Goal: Task Accomplishment & Management: Manage account settings

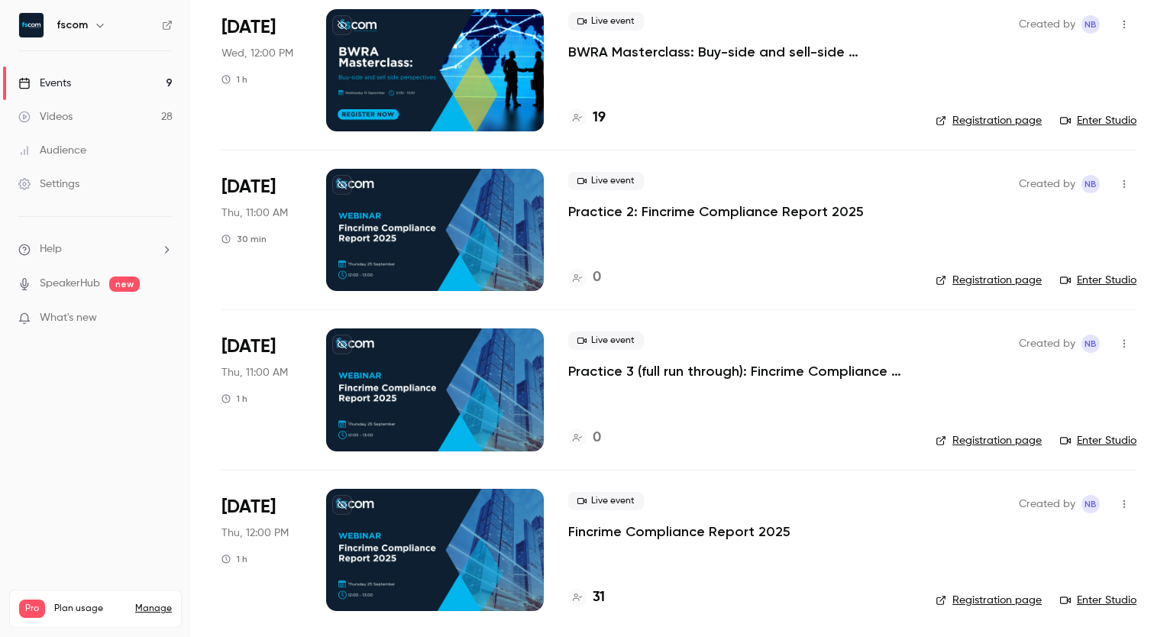
scroll to position [921, 0]
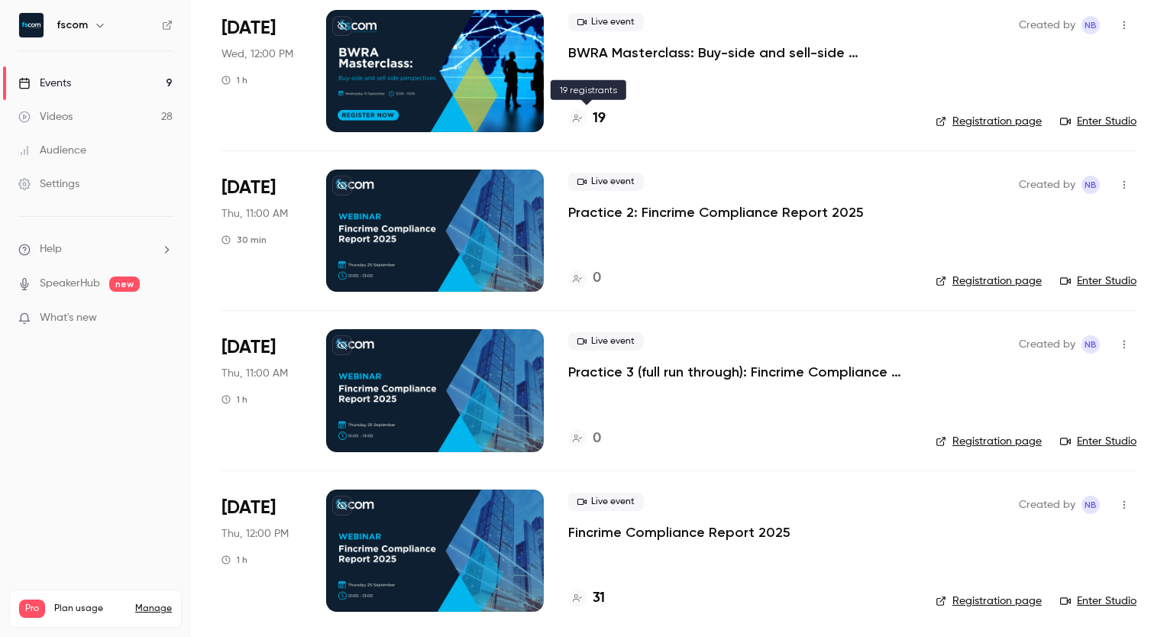
click at [603, 119] on h4 "19" at bounding box center [599, 118] width 13 height 21
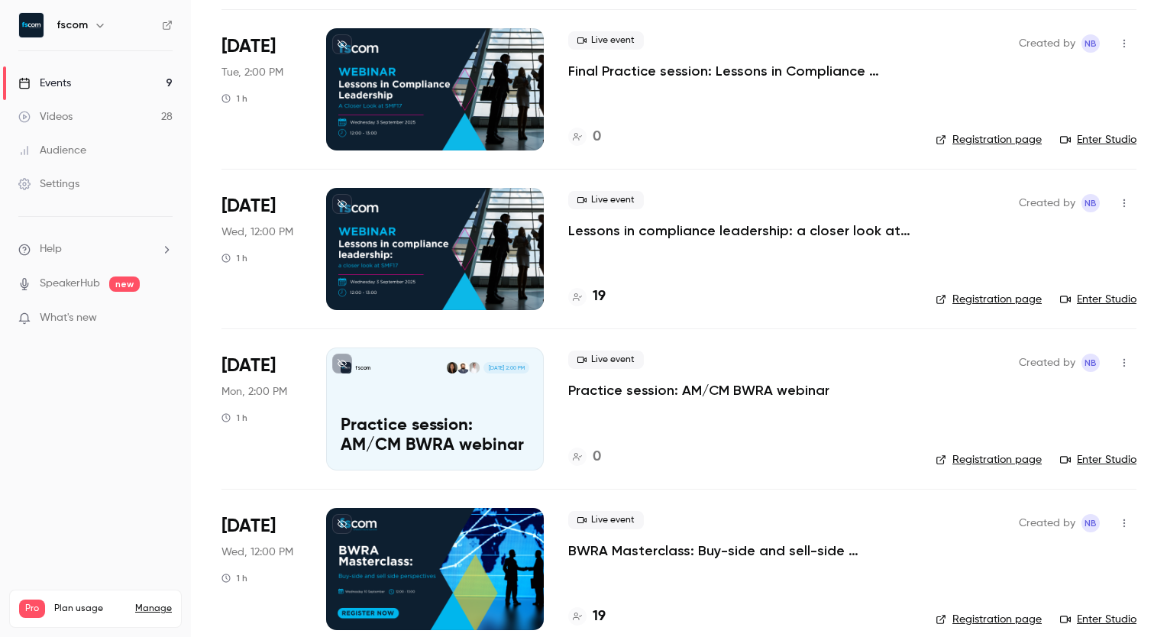
scroll to position [424, 0]
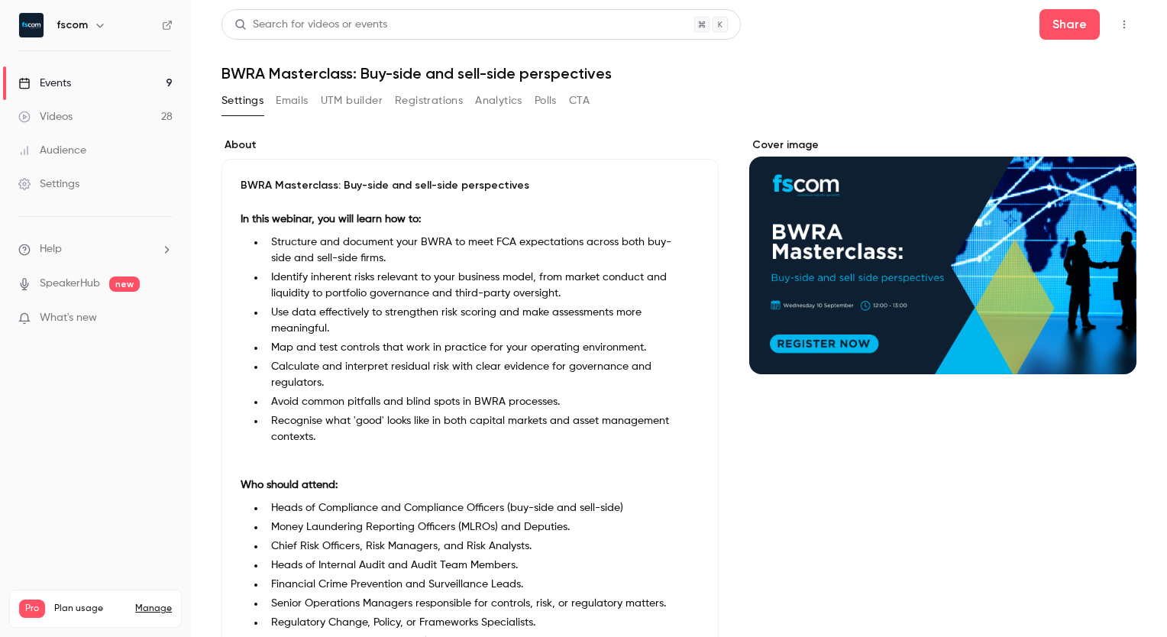
scroll to position [331, 0]
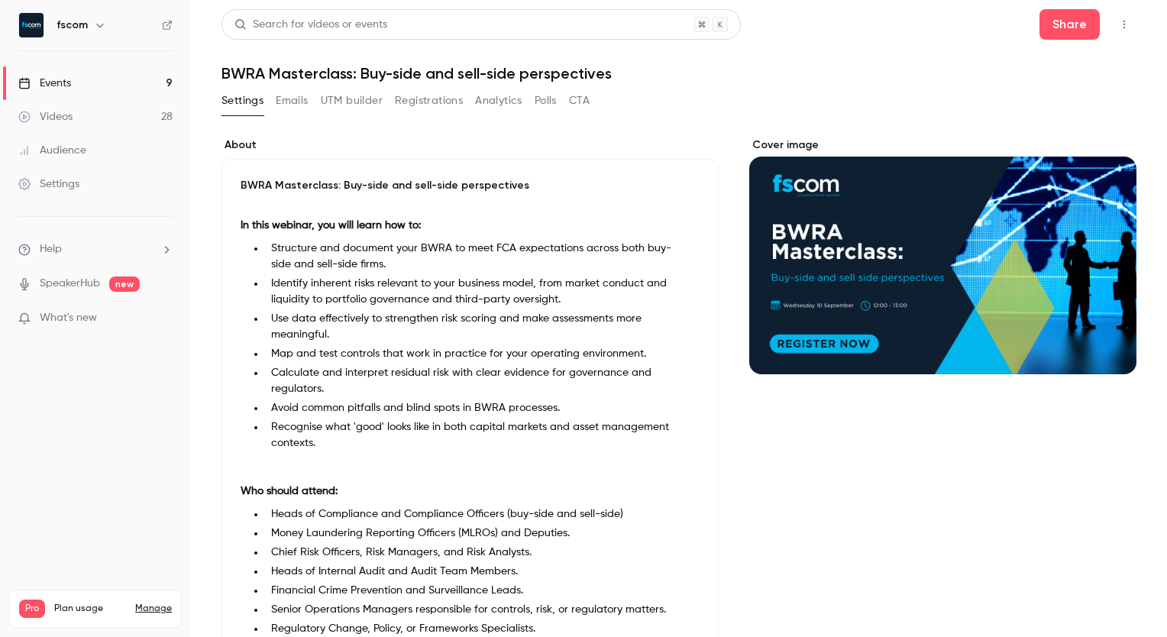
click at [346, 73] on h1 "BWRA Masterclass: Buy-side and sell-side perspectives" at bounding box center [678, 73] width 915 height 18
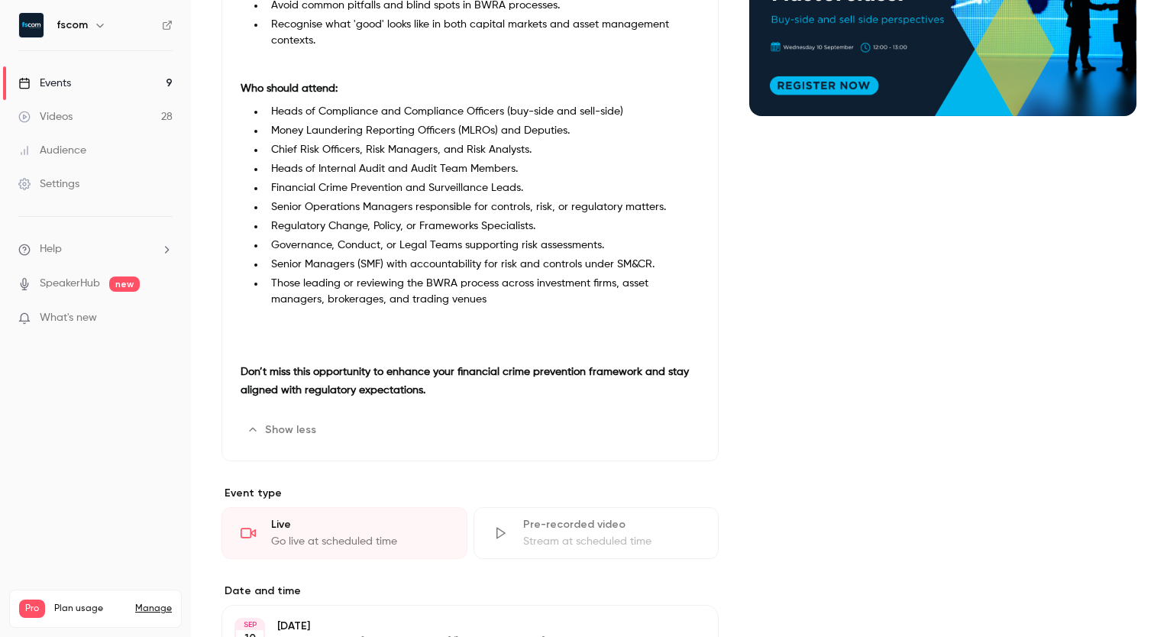
scroll to position [256, 0]
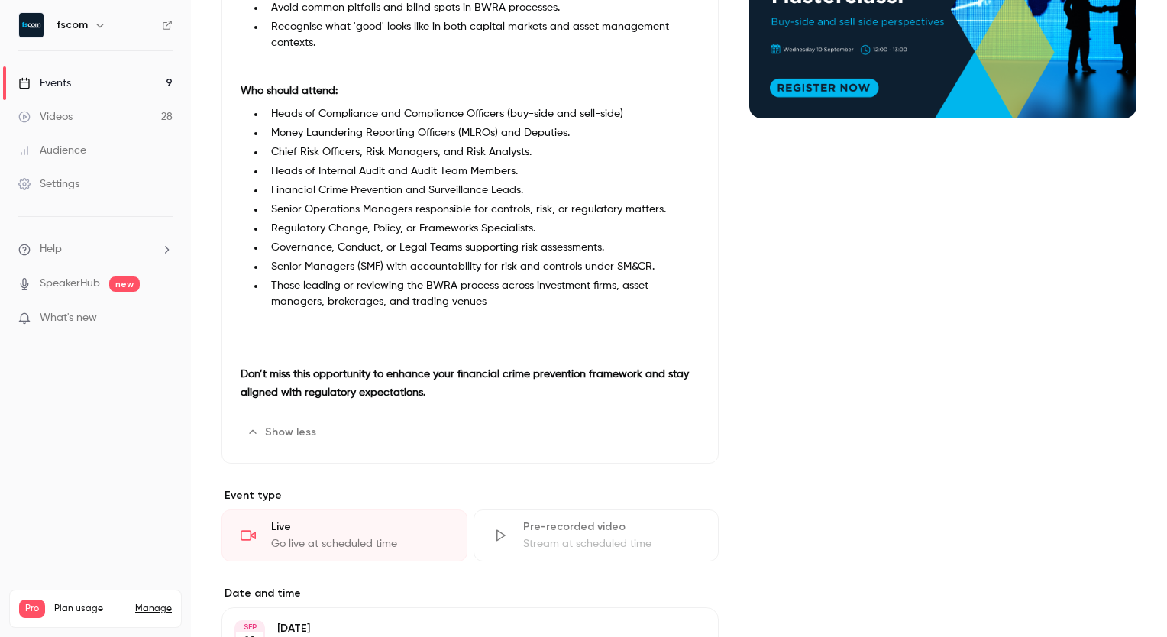
click at [656, 432] on icon "button" at bounding box center [657, 432] width 12 height 12
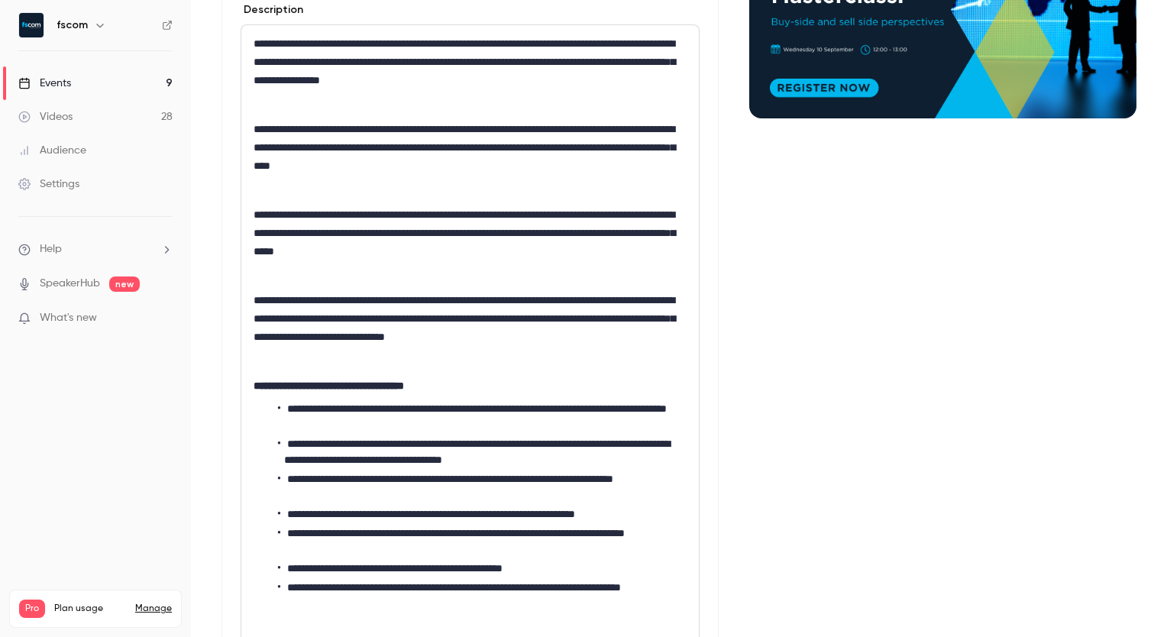
scroll to position [0, 0]
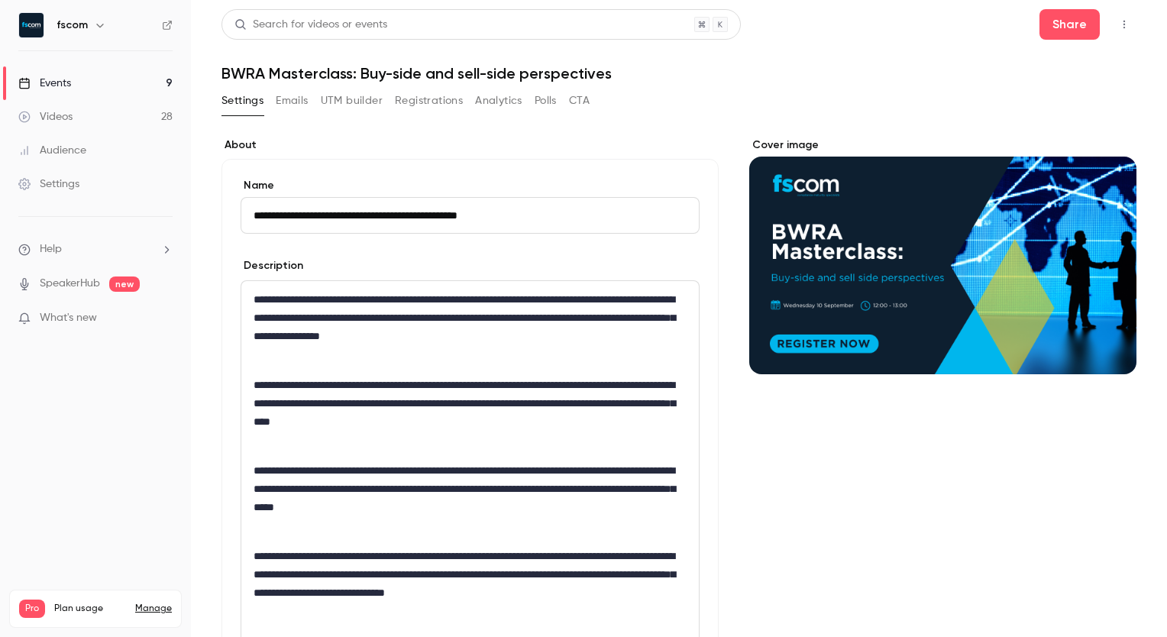
click at [535, 75] on h1 "BWRA Masterclass: Buy-side and sell-side perspectives" at bounding box center [678, 73] width 915 height 18
drag, startPoint x: 535, startPoint y: 75, endPoint x: 495, endPoint y: 69, distance: 40.1
click at [495, 69] on h1 "BWRA Masterclass: Buy-side and sell-side perspectives" at bounding box center [678, 73] width 915 height 18
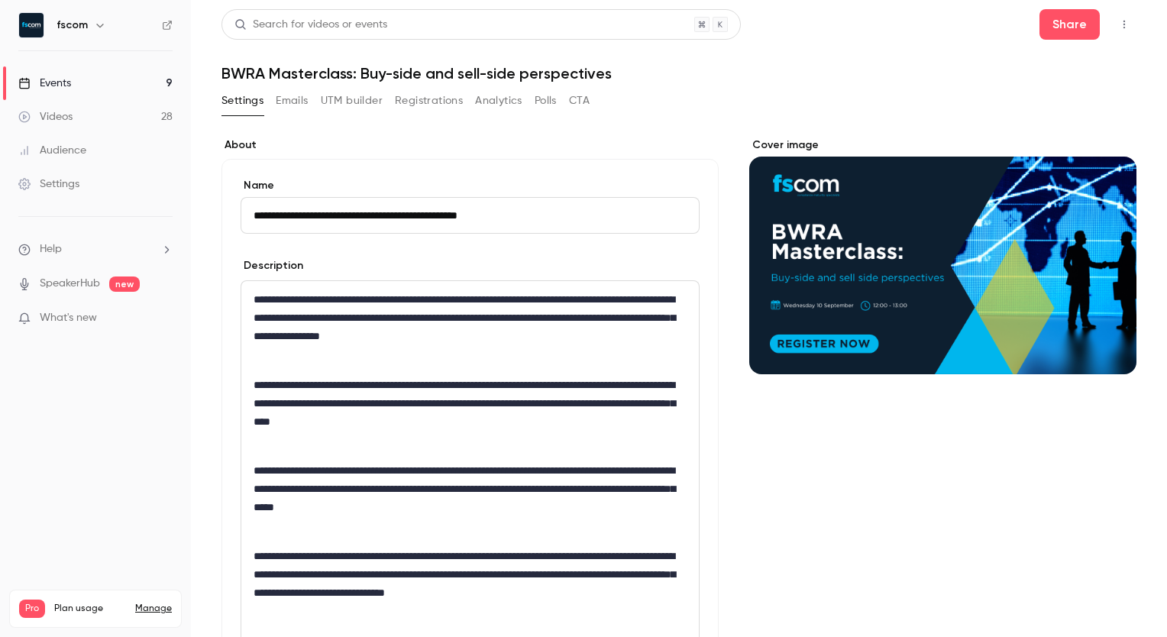
drag, startPoint x: 342, startPoint y: 217, endPoint x: 289, endPoint y: 217, distance: 53.5
click at [289, 217] on input "**********" at bounding box center [470, 215] width 459 height 37
click at [344, 264] on div "Description" at bounding box center [470, 267] width 459 height 19
click at [281, 214] on input "**********" at bounding box center [470, 215] width 459 height 37
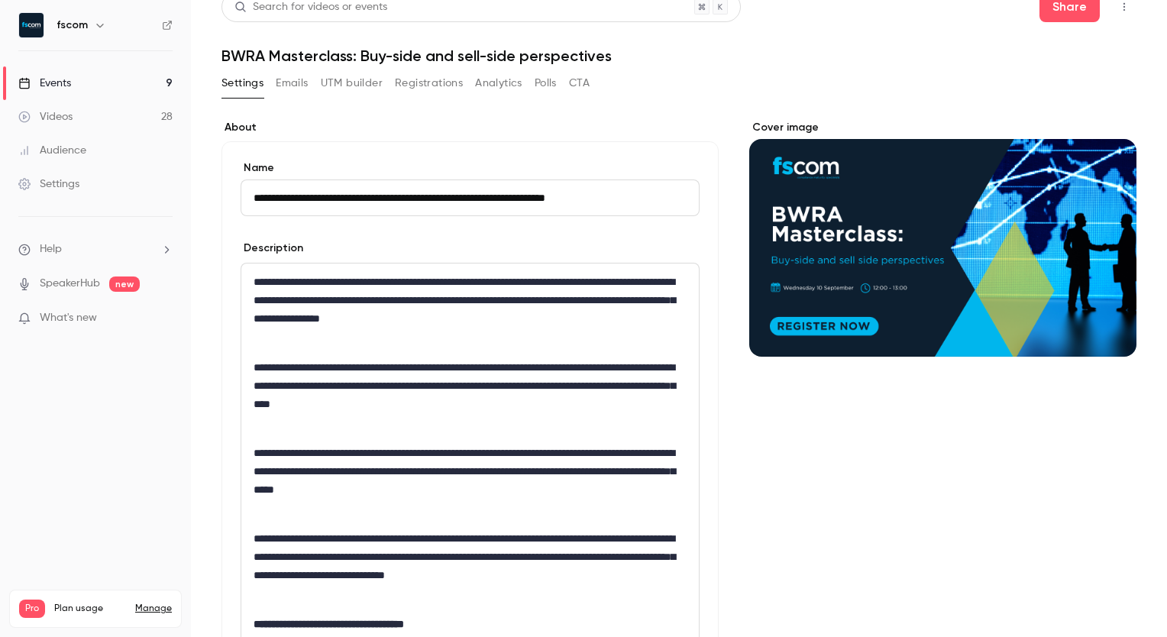
scroll to position [14, 0]
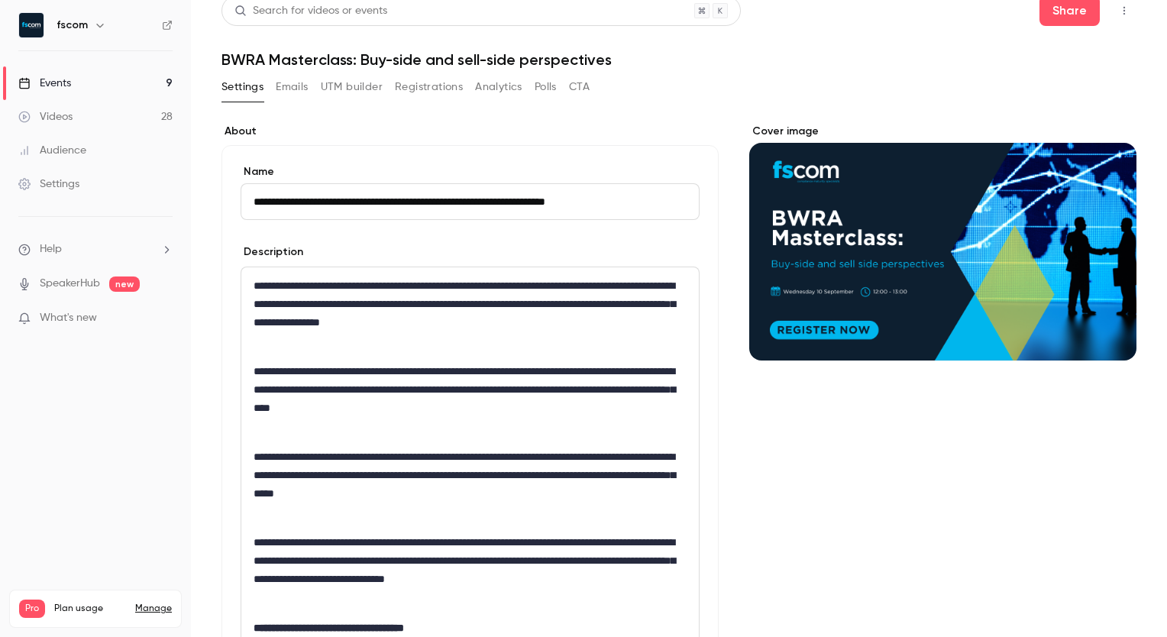
click at [290, 201] on input "**********" at bounding box center [470, 201] width 459 height 37
type input "**********"
click at [312, 304] on p "**********" at bounding box center [468, 303] width 428 height 55
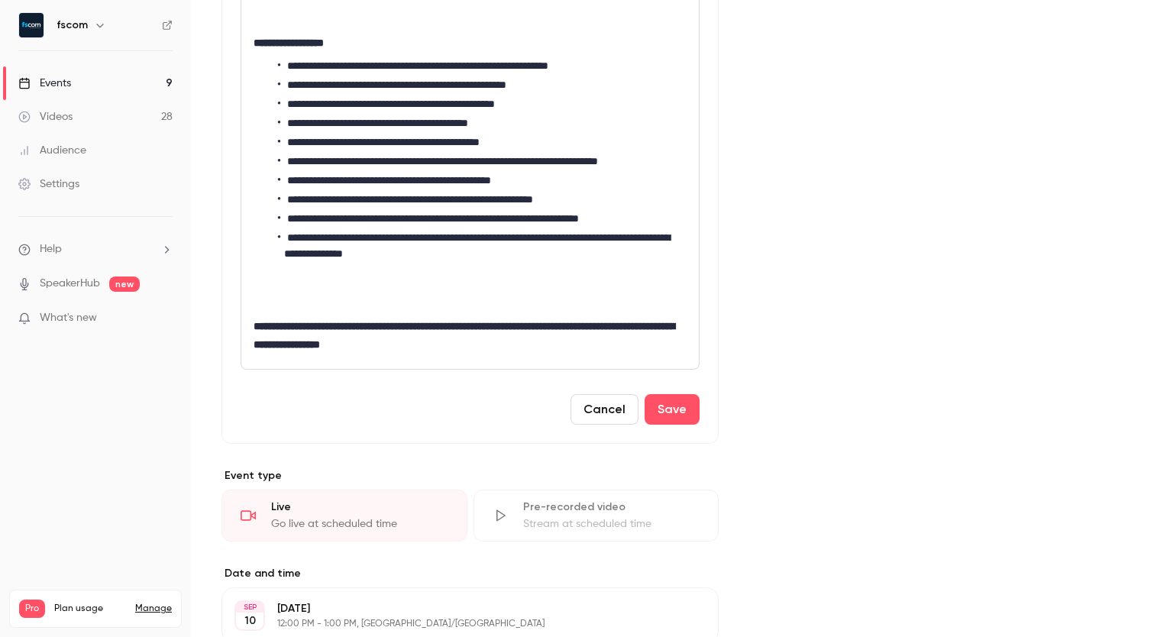
scroll to position [874, 0]
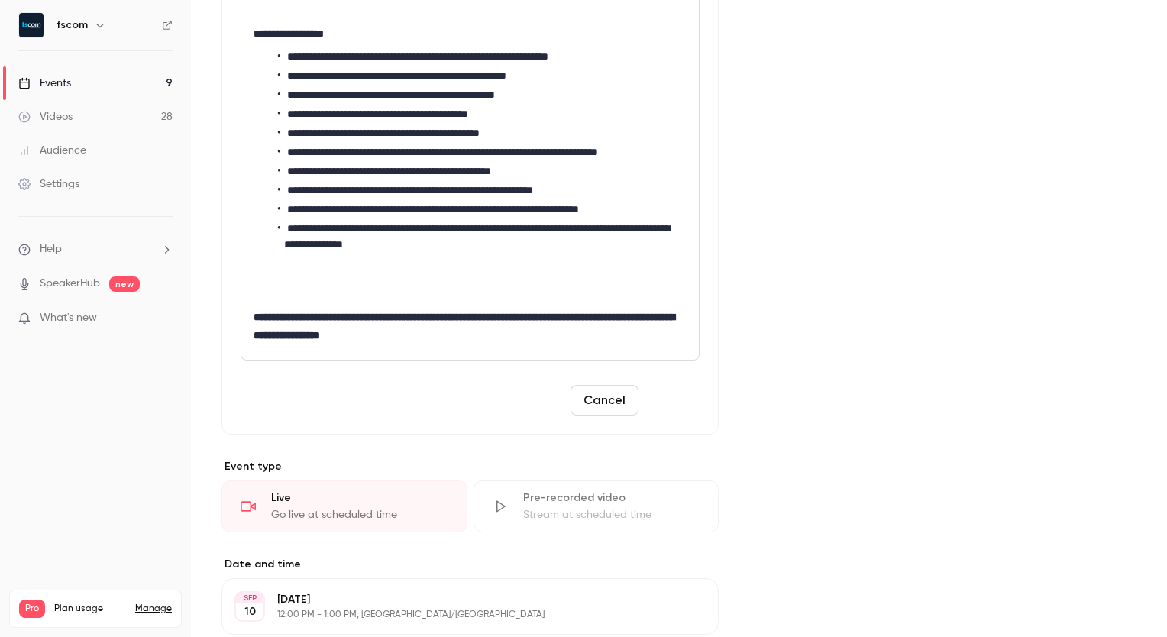
click at [668, 407] on button "Save" at bounding box center [671, 400] width 55 height 31
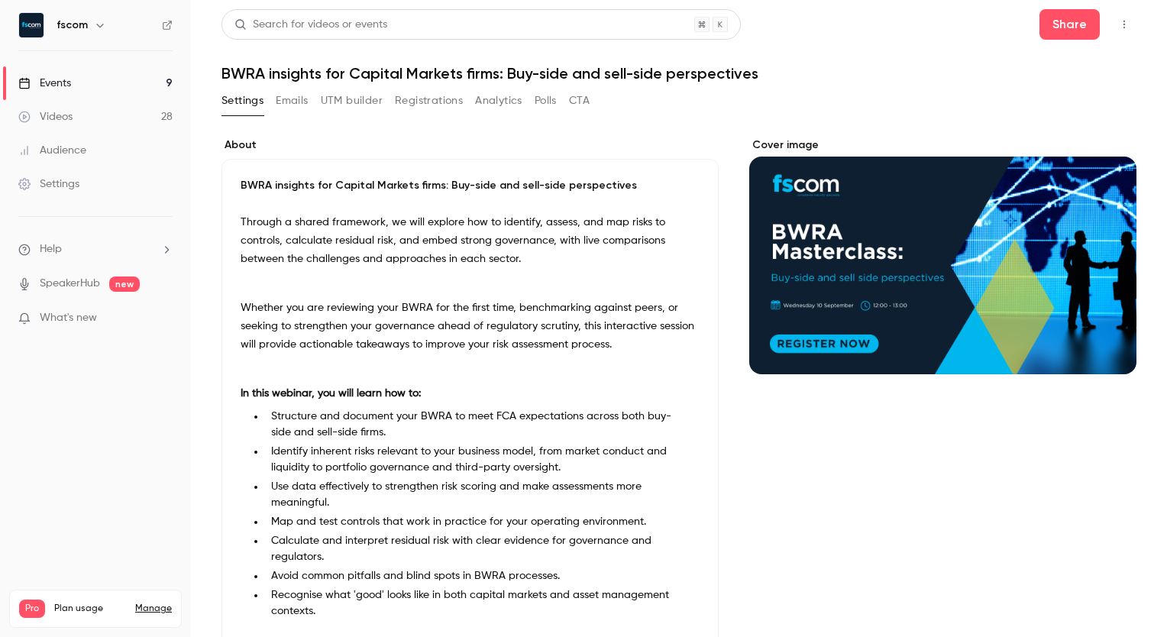
scroll to position [164, 0]
click at [431, 422] on li "Structure and document your BWRA to meet FCA expectations across both buy-side …" at bounding box center [482, 424] width 434 height 32
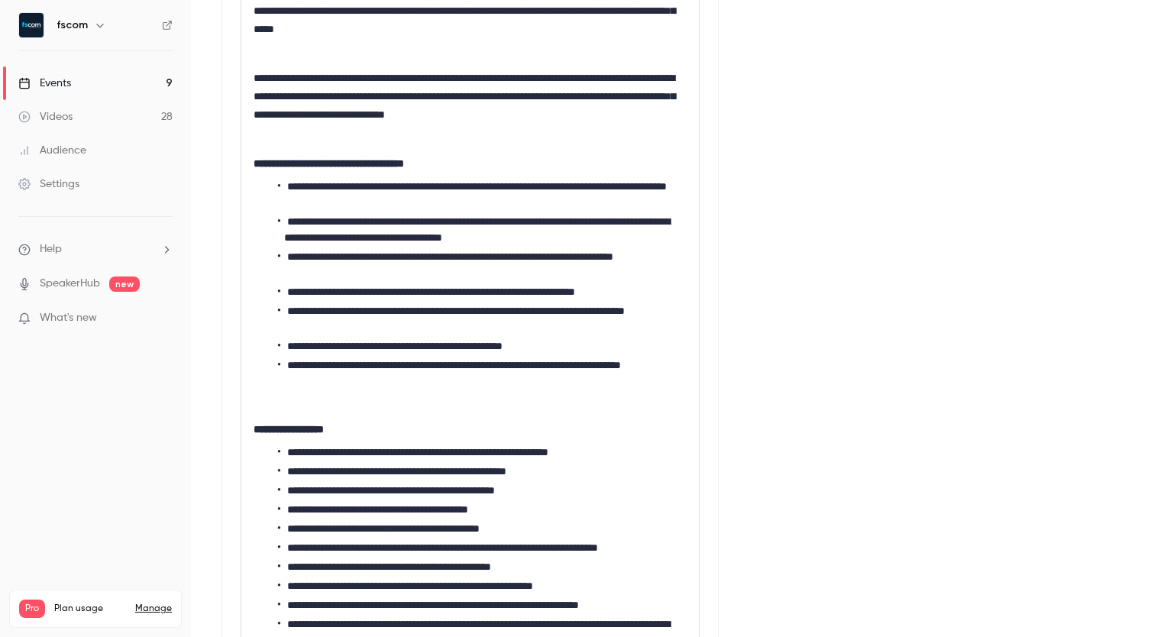
scroll to position [476, 0]
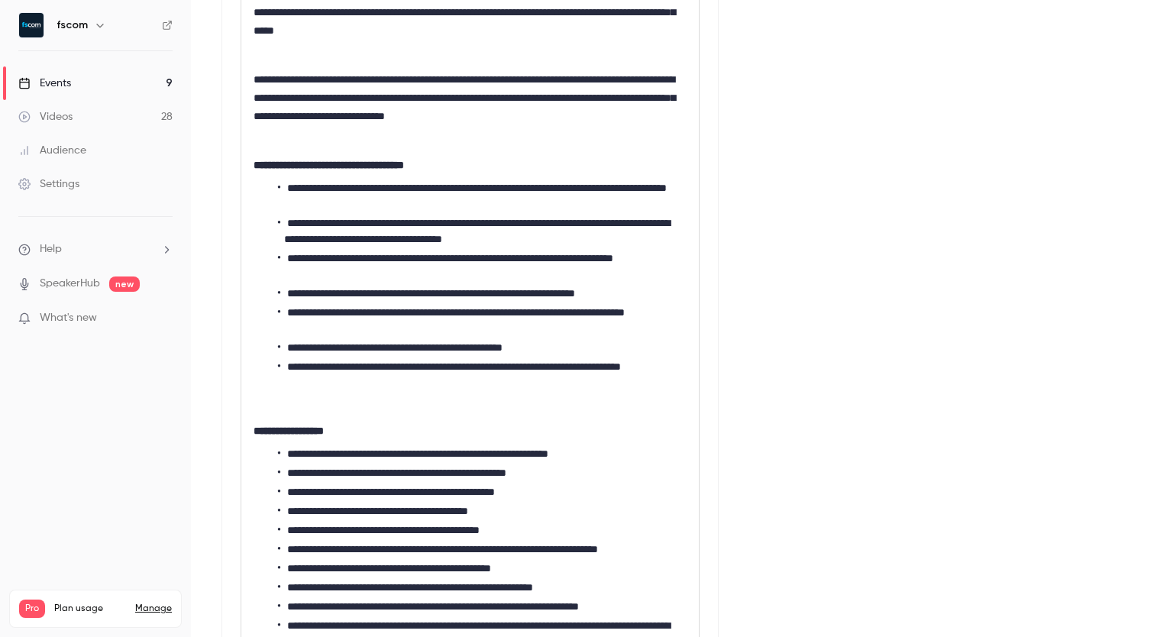
click at [286, 187] on li "**********" at bounding box center [479, 196] width 403 height 32
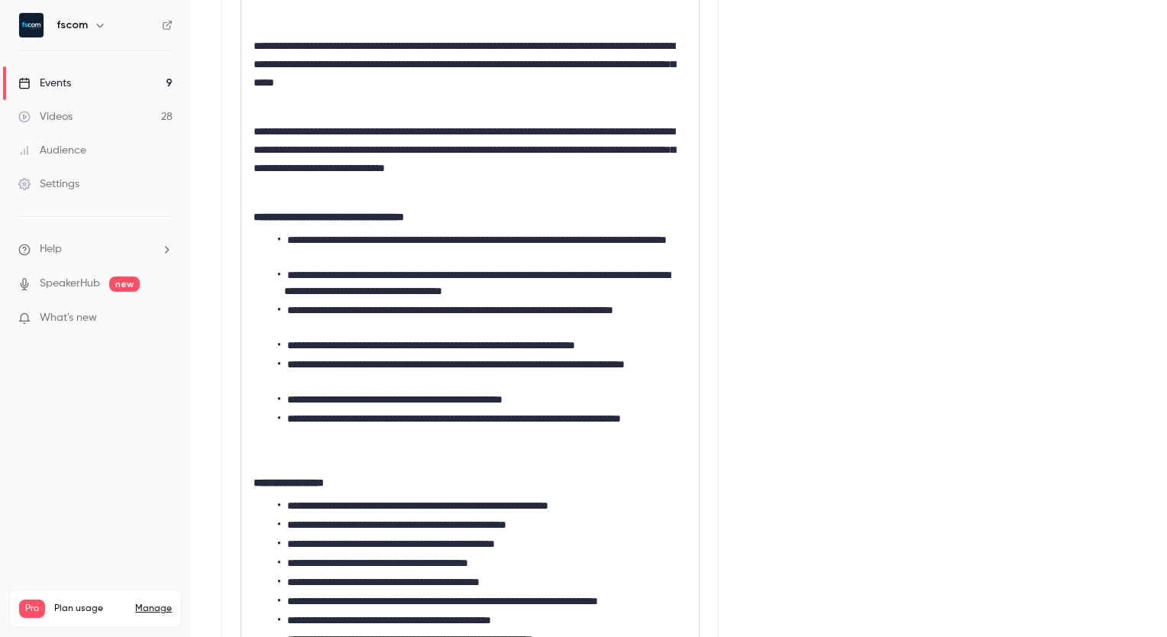
scroll to position [424, 0]
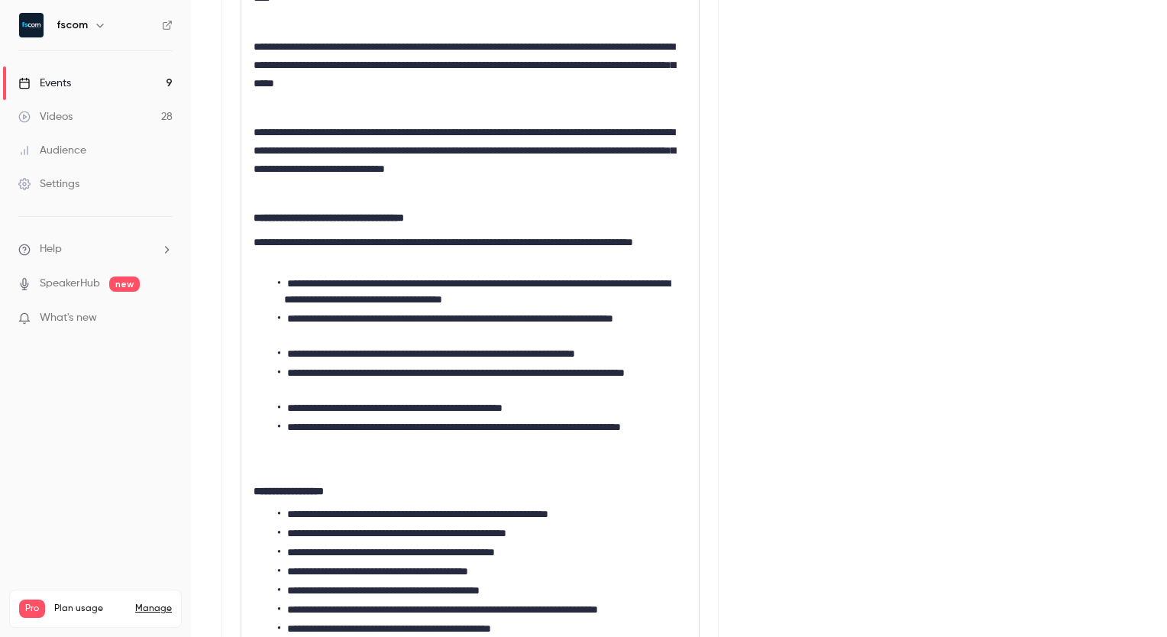
click at [779, 341] on div "Cover image" at bounding box center [942, 587] width 387 height 1746
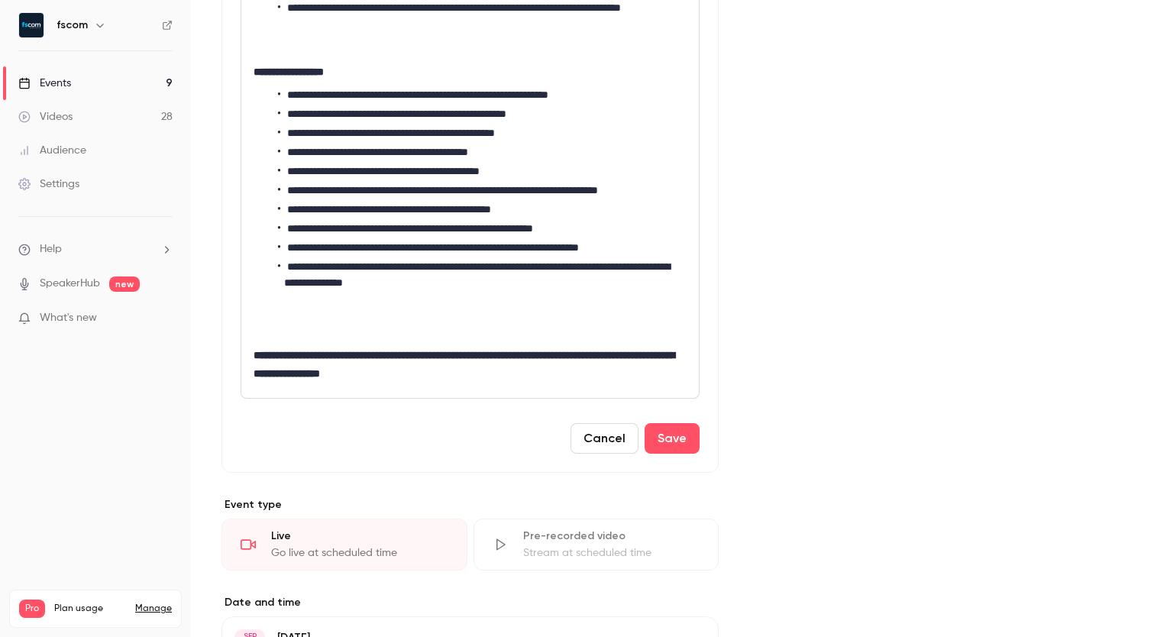
click at [602, 450] on button "Cancel" at bounding box center [604, 438] width 68 height 31
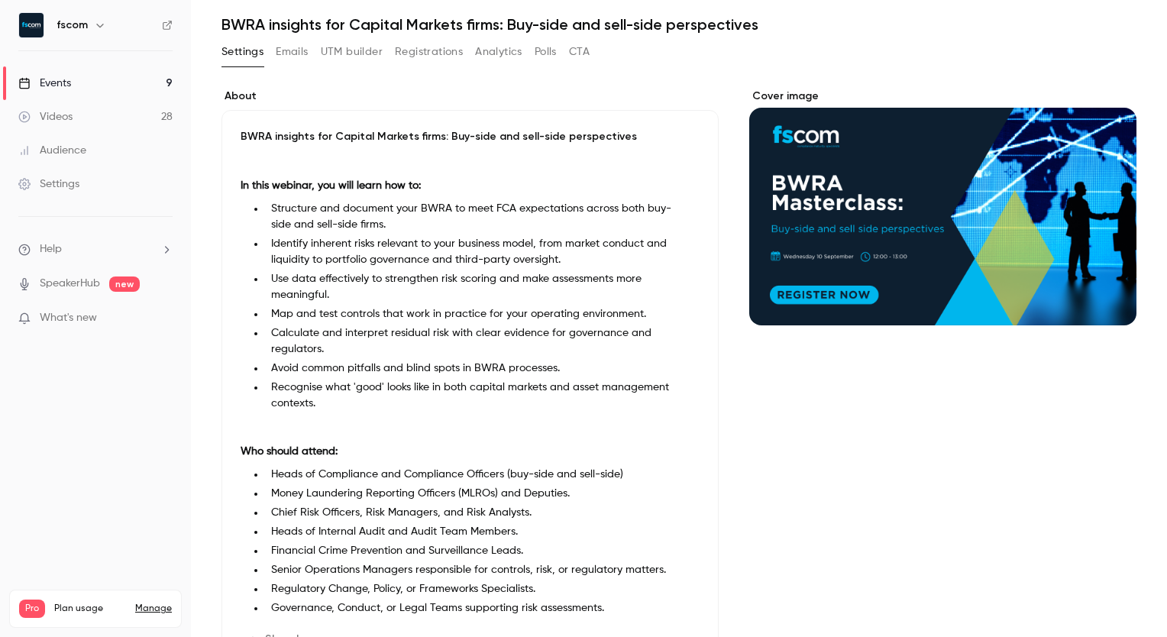
scroll to position [0, 0]
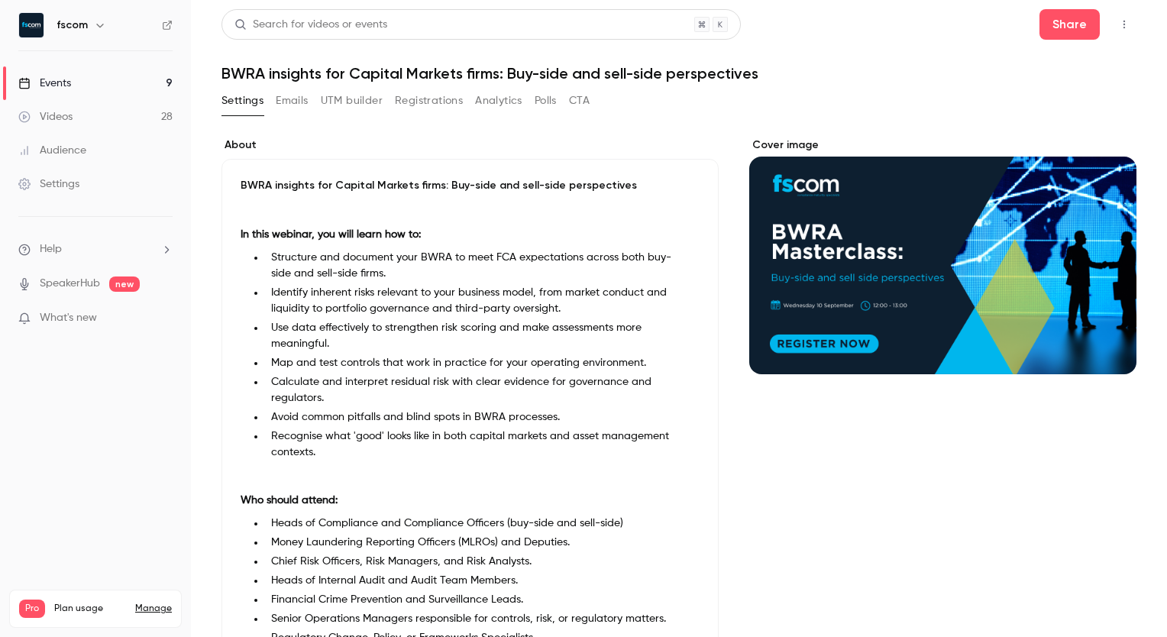
click at [1093, 346] on button "Cover image" at bounding box center [1108, 346] width 31 height 31
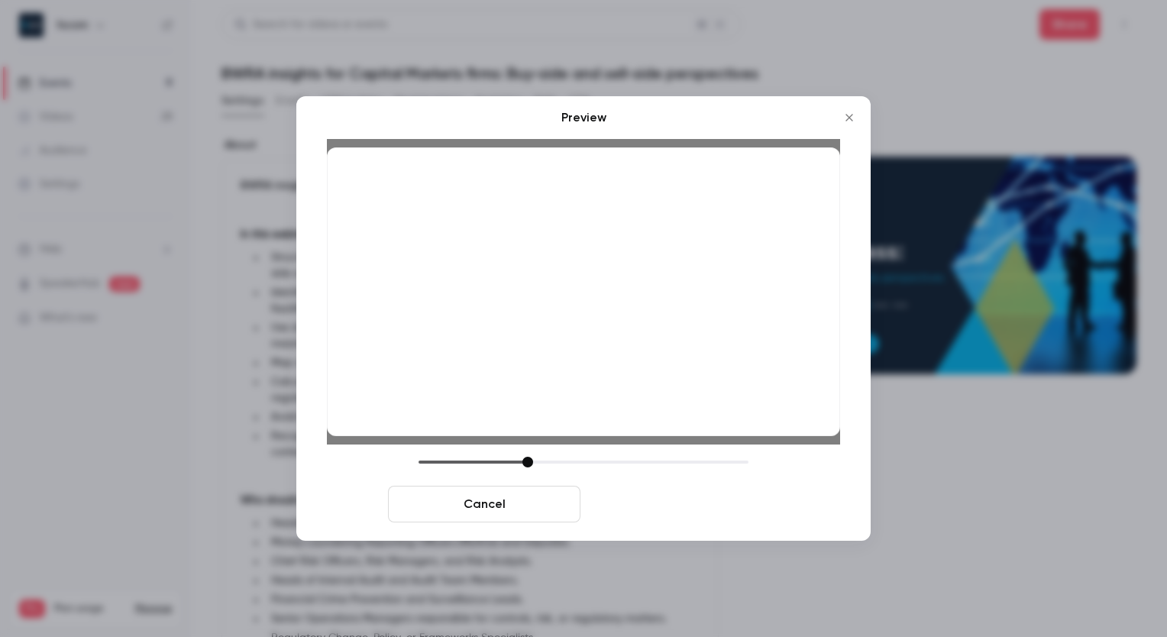
click at [680, 509] on button "Save cover" at bounding box center [682, 504] width 192 height 37
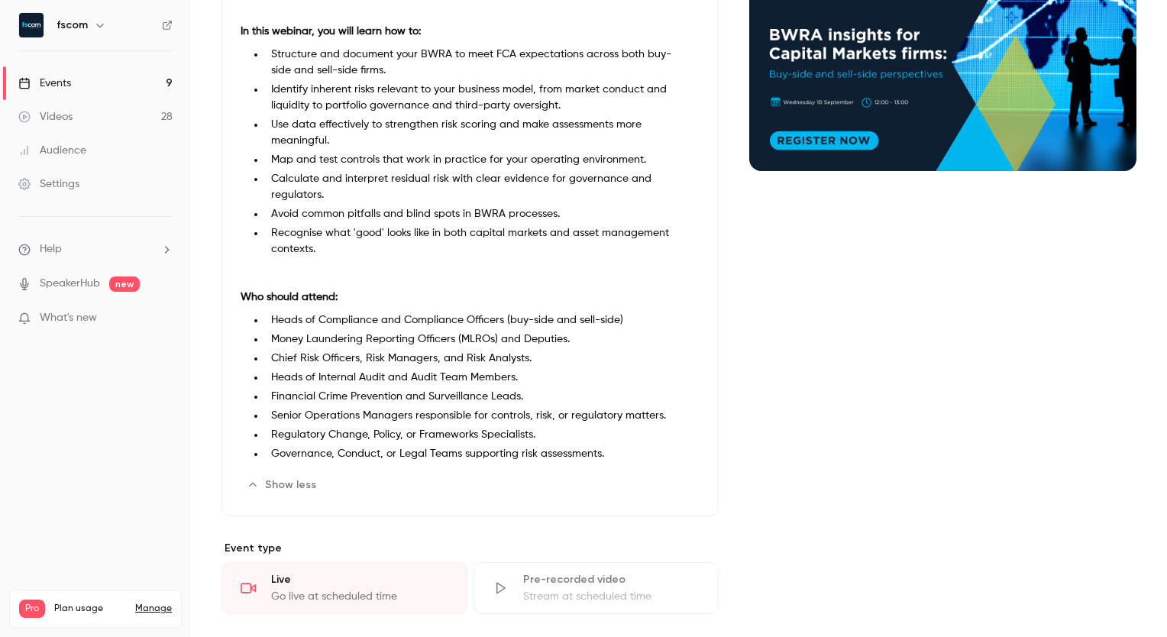
scroll to position [244, 0]
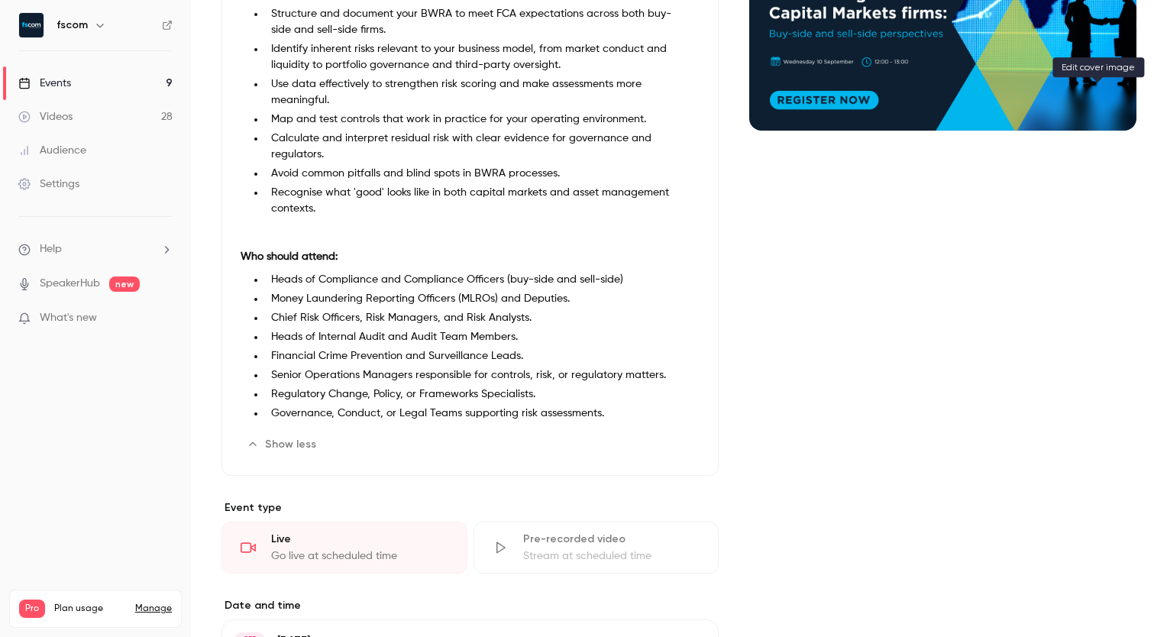
click at [1104, 99] on icon "Cover image" at bounding box center [1108, 103] width 17 height 12
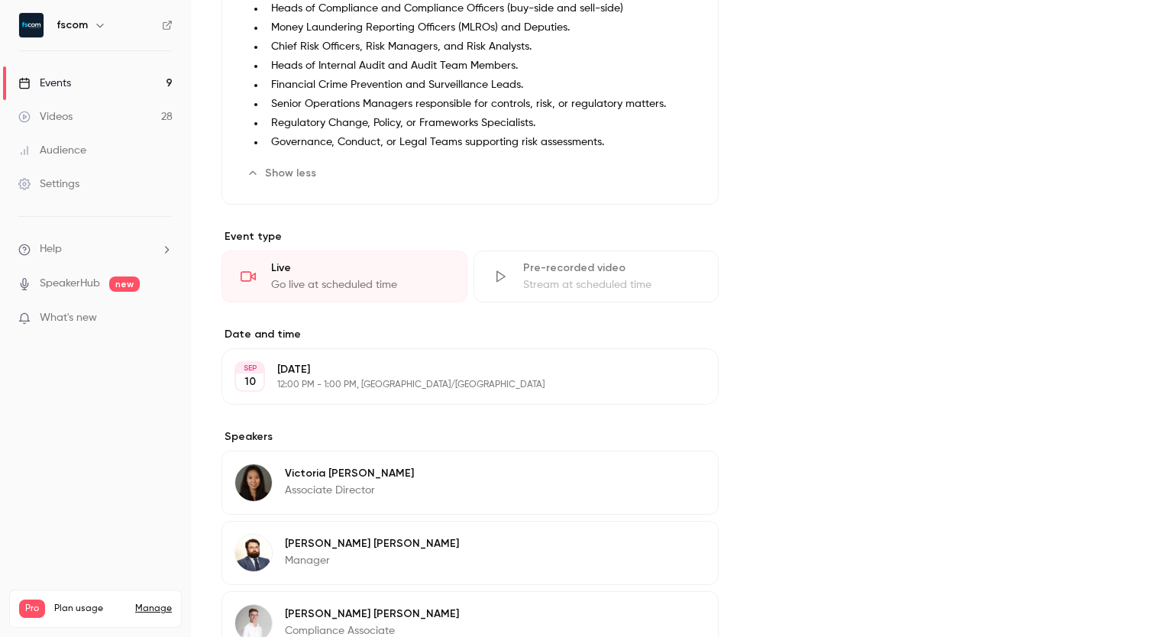
scroll to position [693, 0]
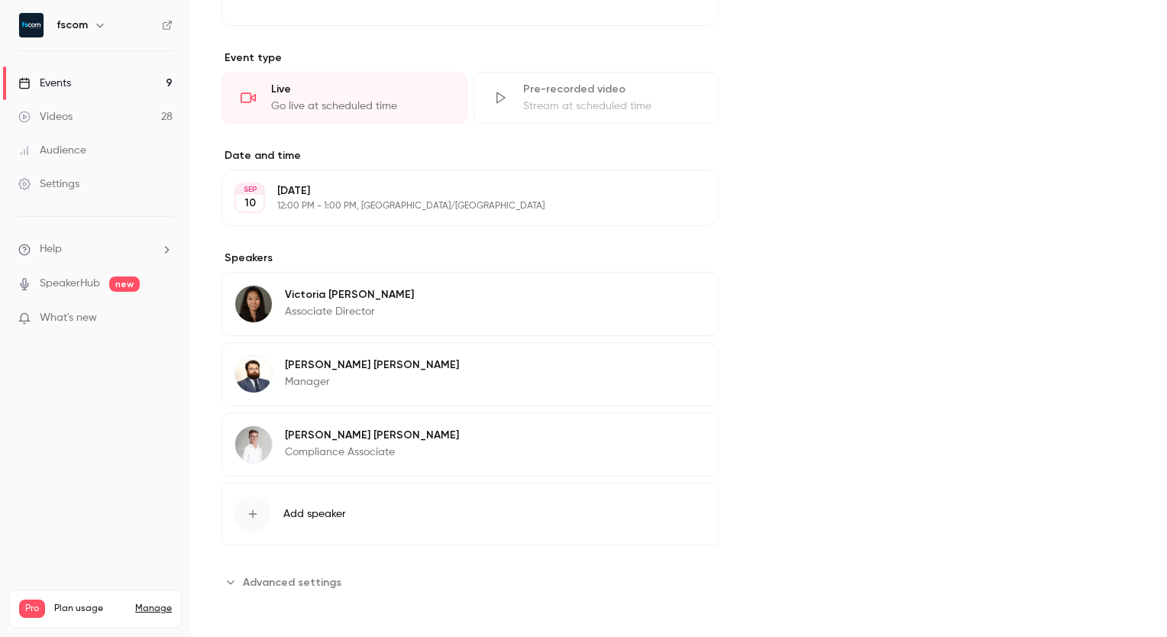
click at [905, 363] on div "Cover image" at bounding box center [942, 19] width 387 height 1150
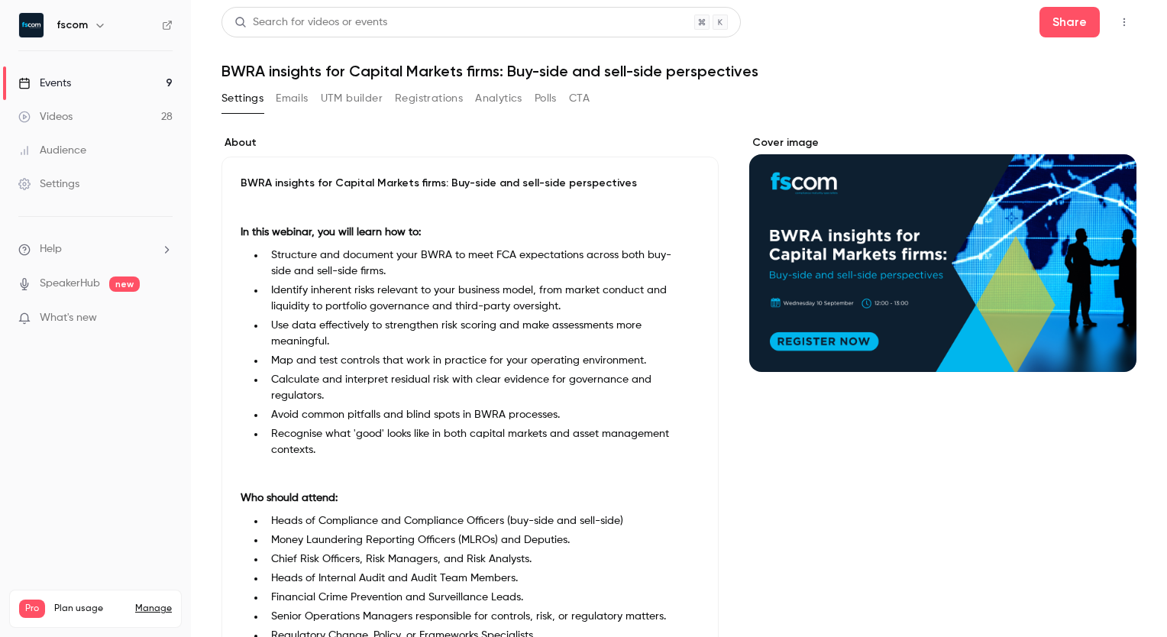
scroll to position [0, 0]
